Goal: Task Accomplishment & Management: Use online tool/utility

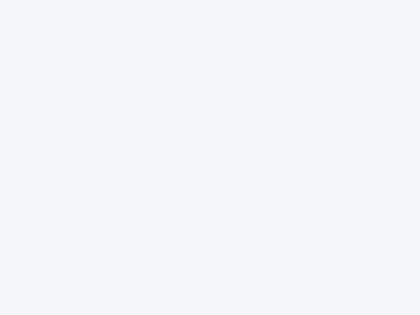
click at [210, 157] on div at bounding box center [210, 157] width 420 height 315
